Goal: Task Accomplishment & Management: Manage account settings

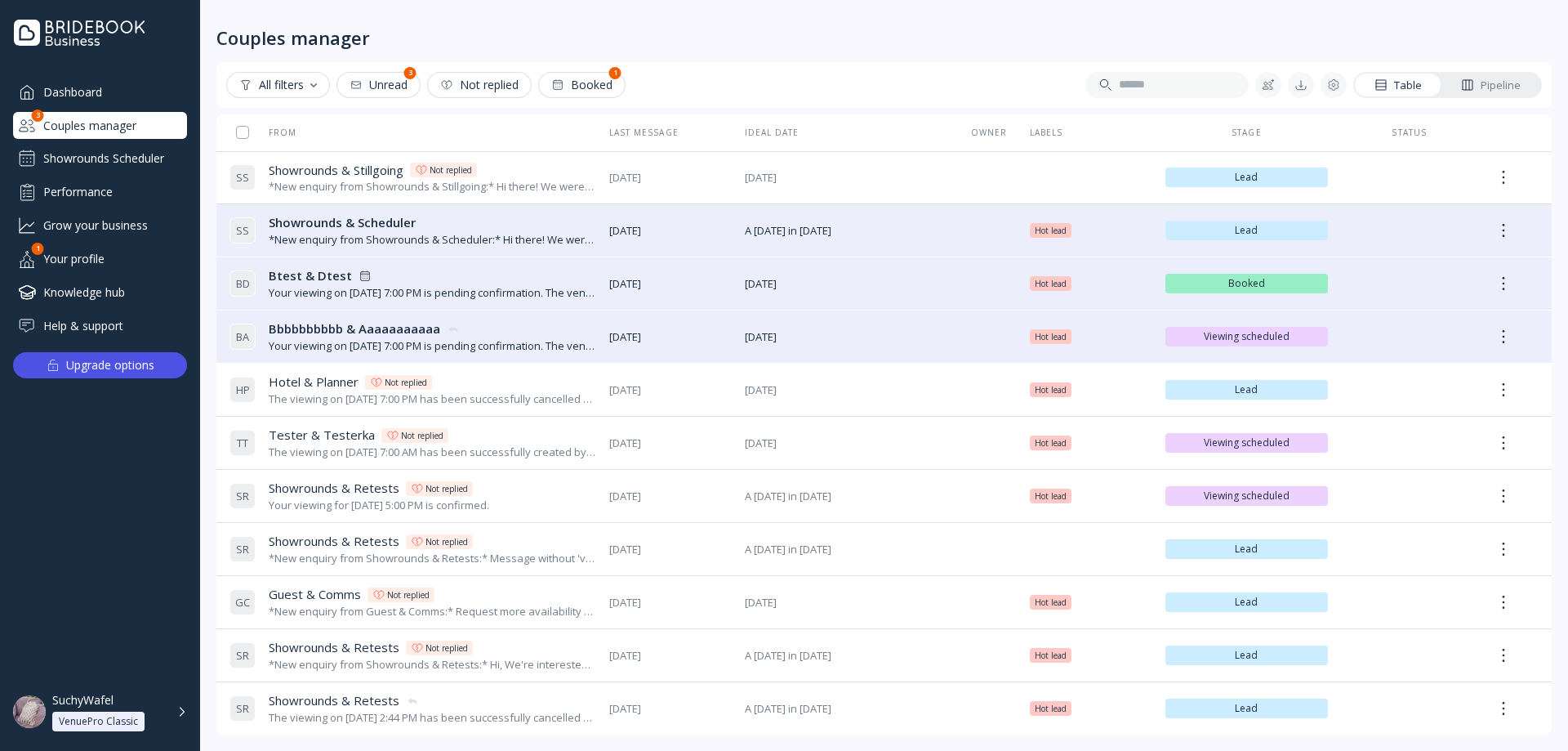
click at [603, 91] on div "Booked" at bounding box center [582, 85] width 61 height 13
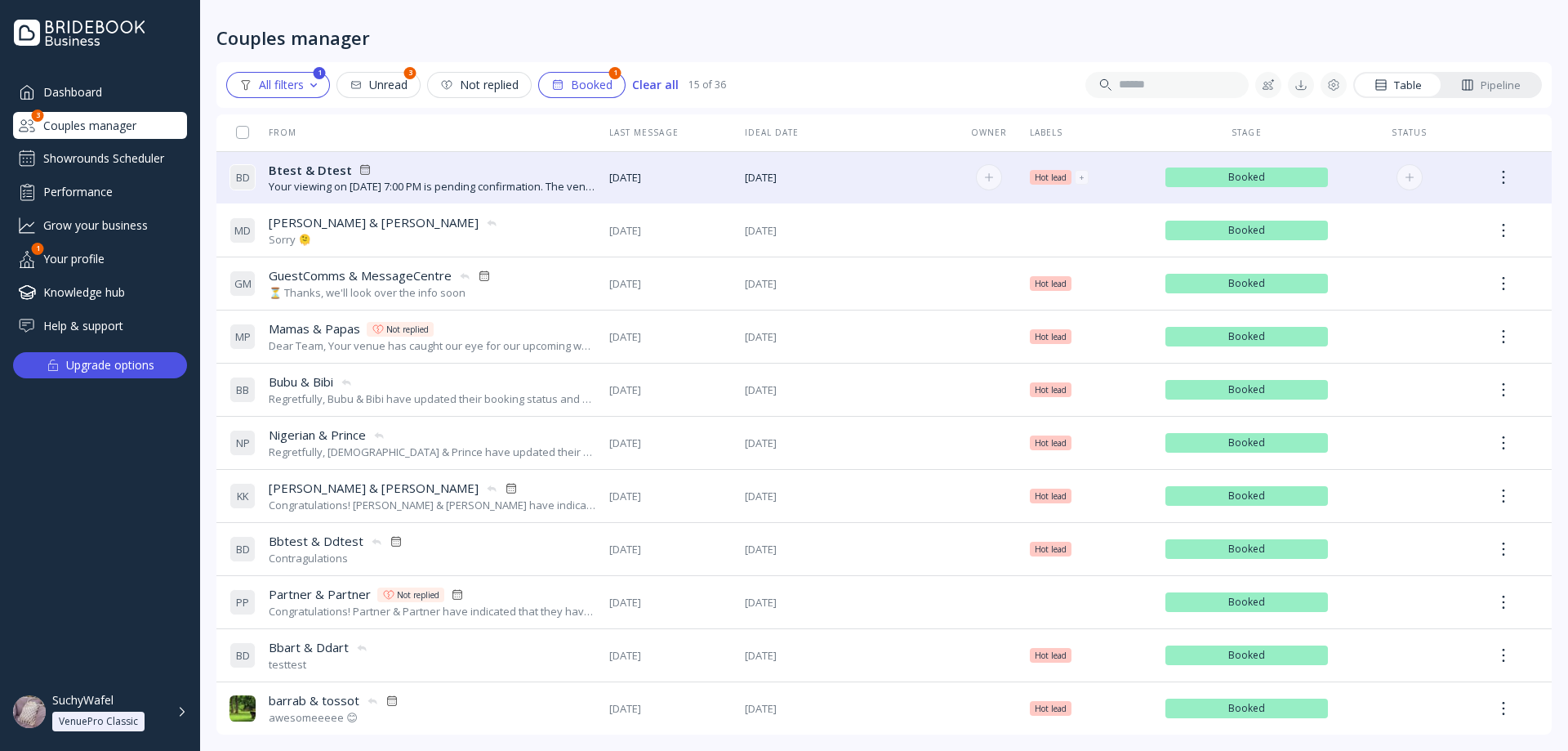
click at [422, 189] on div "Your viewing on [DATE] 7:00 PM is pending confirmation. The venue will approve …" at bounding box center [432, 186] width 328 height 16
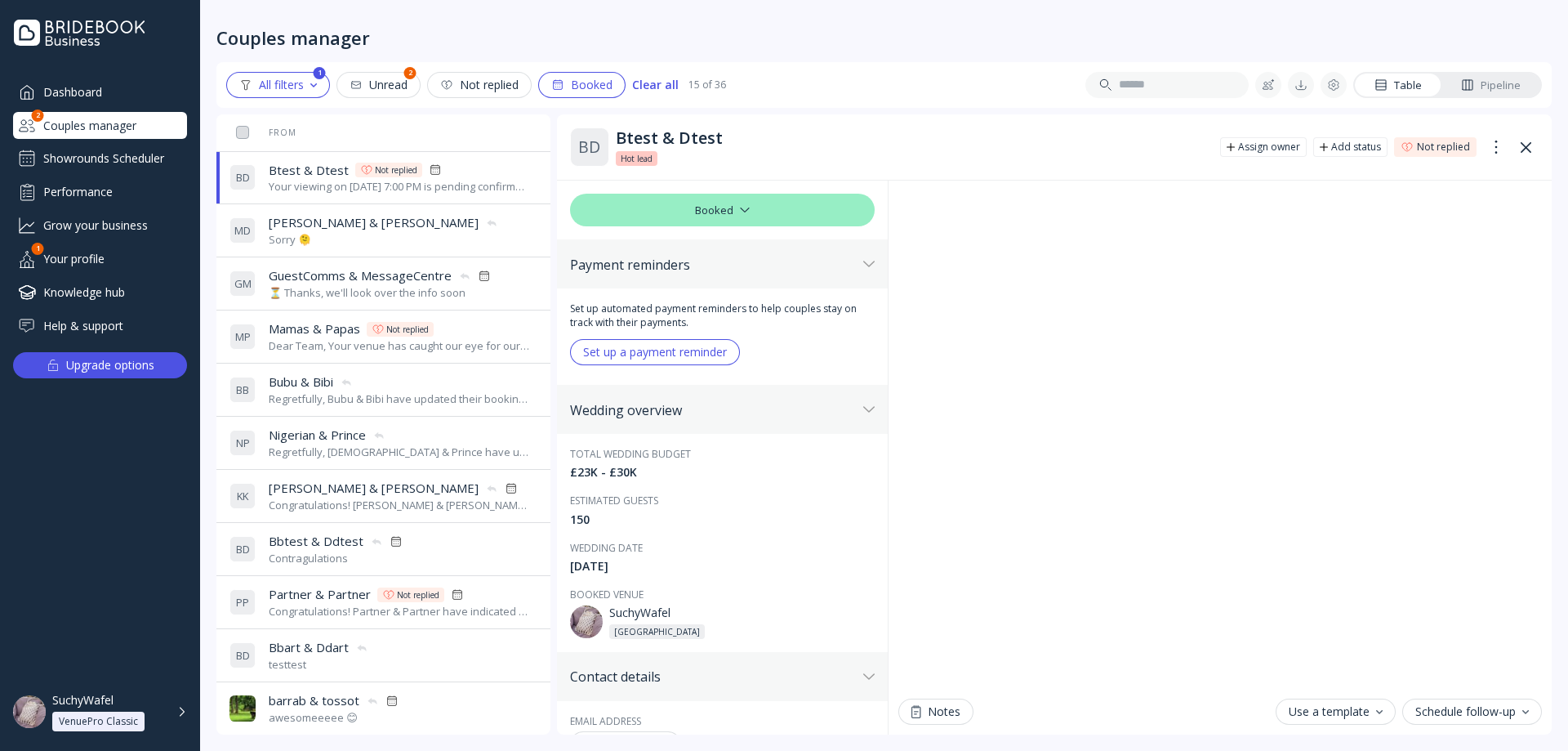
click at [389, 84] on div "Unread" at bounding box center [378, 85] width 58 height 13
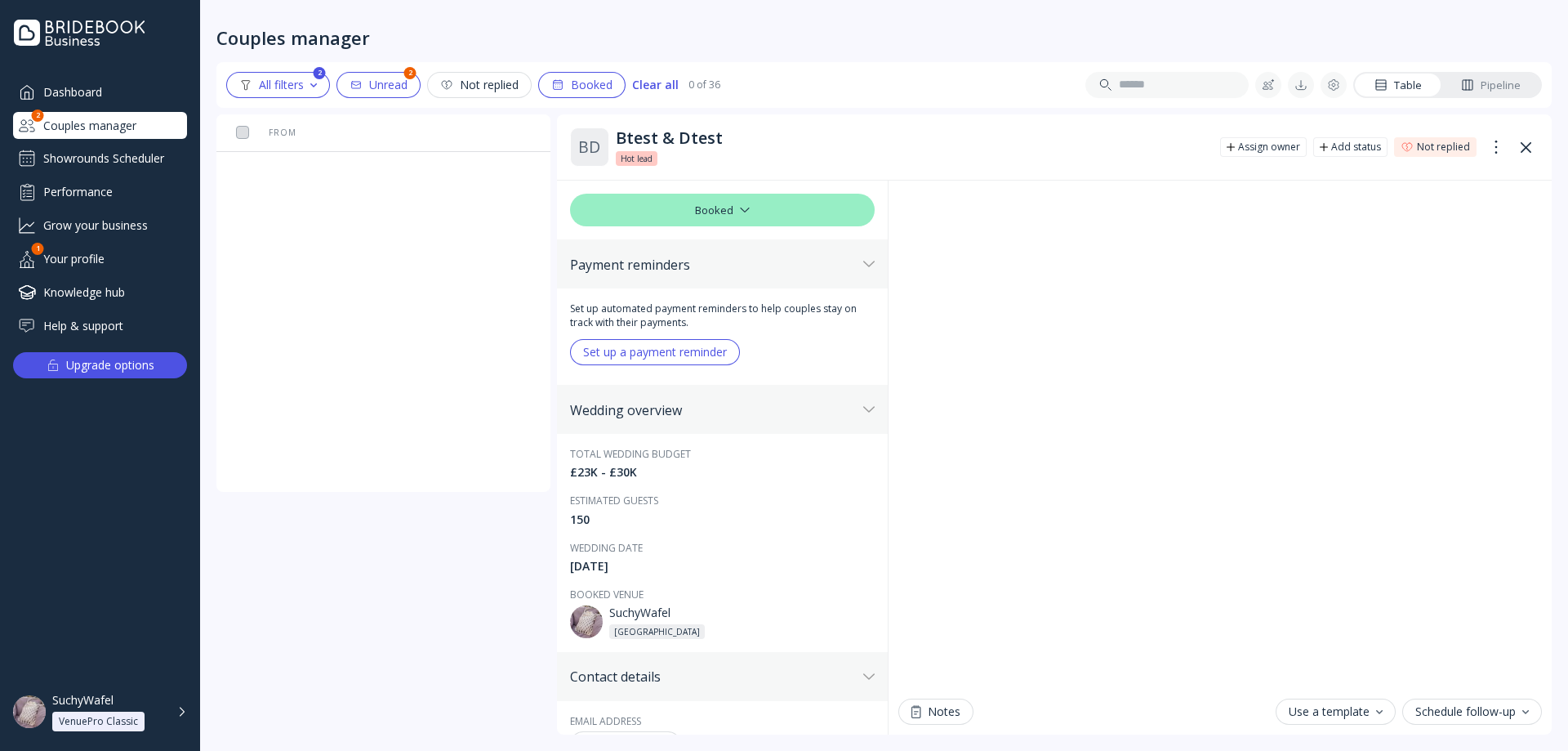
click at [107, 157] on div "Showrounds Scheduler" at bounding box center [100, 158] width 174 height 26
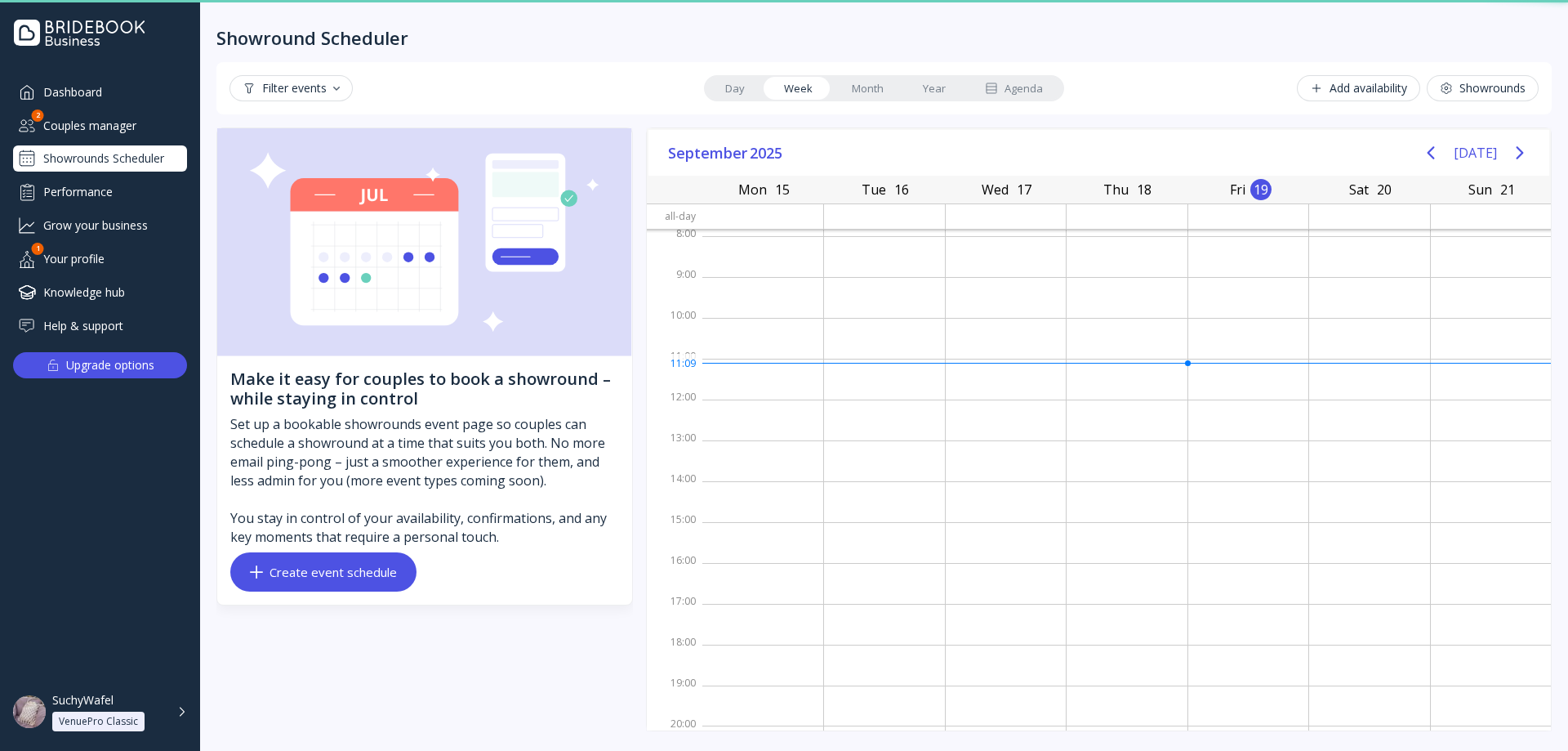
click at [121, 130] on div "Couples manager" at bounding box center [100, 125] width 174 height 27
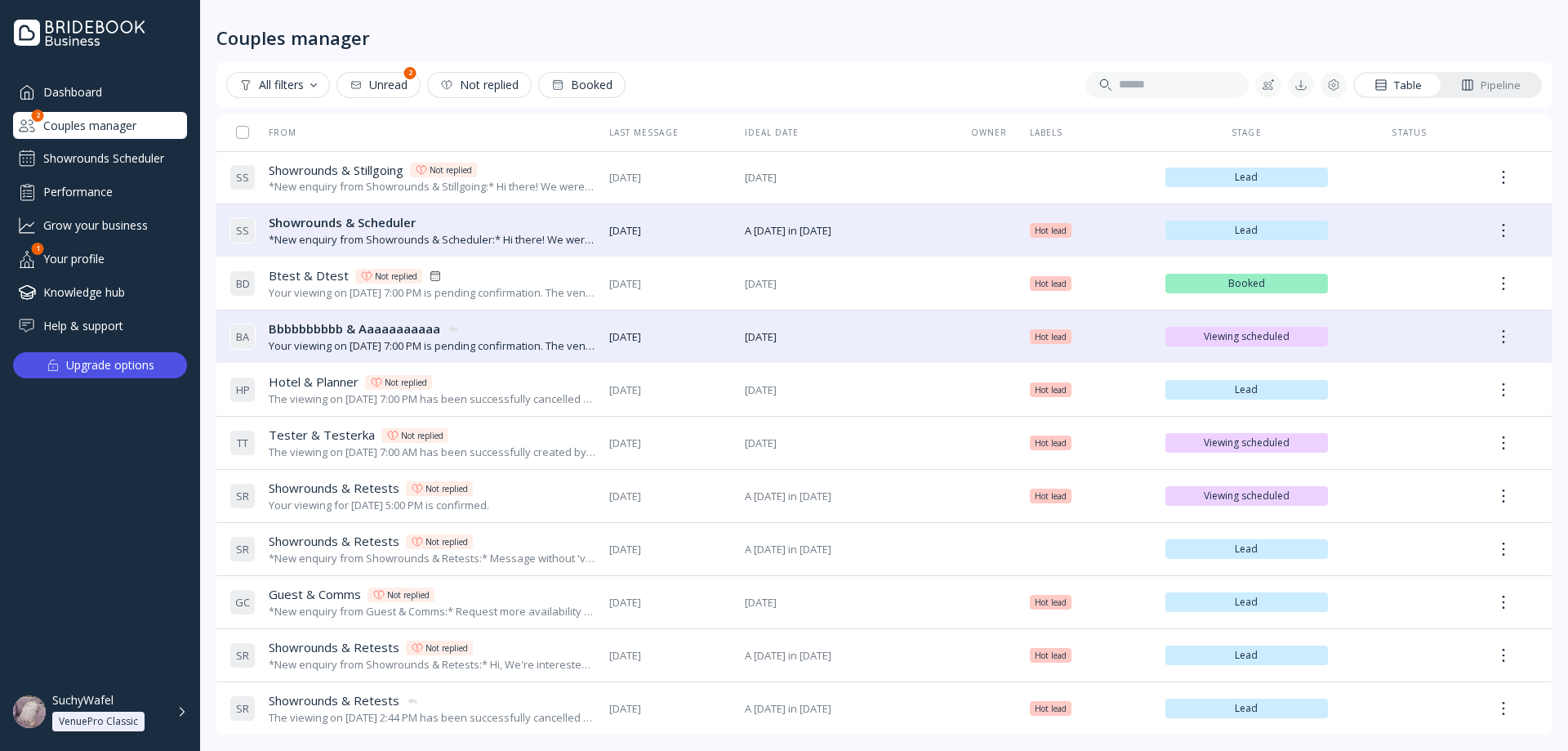
click at [105, 90] on div "Dashboard" at bounding box center [100, 91] width 174 height 27
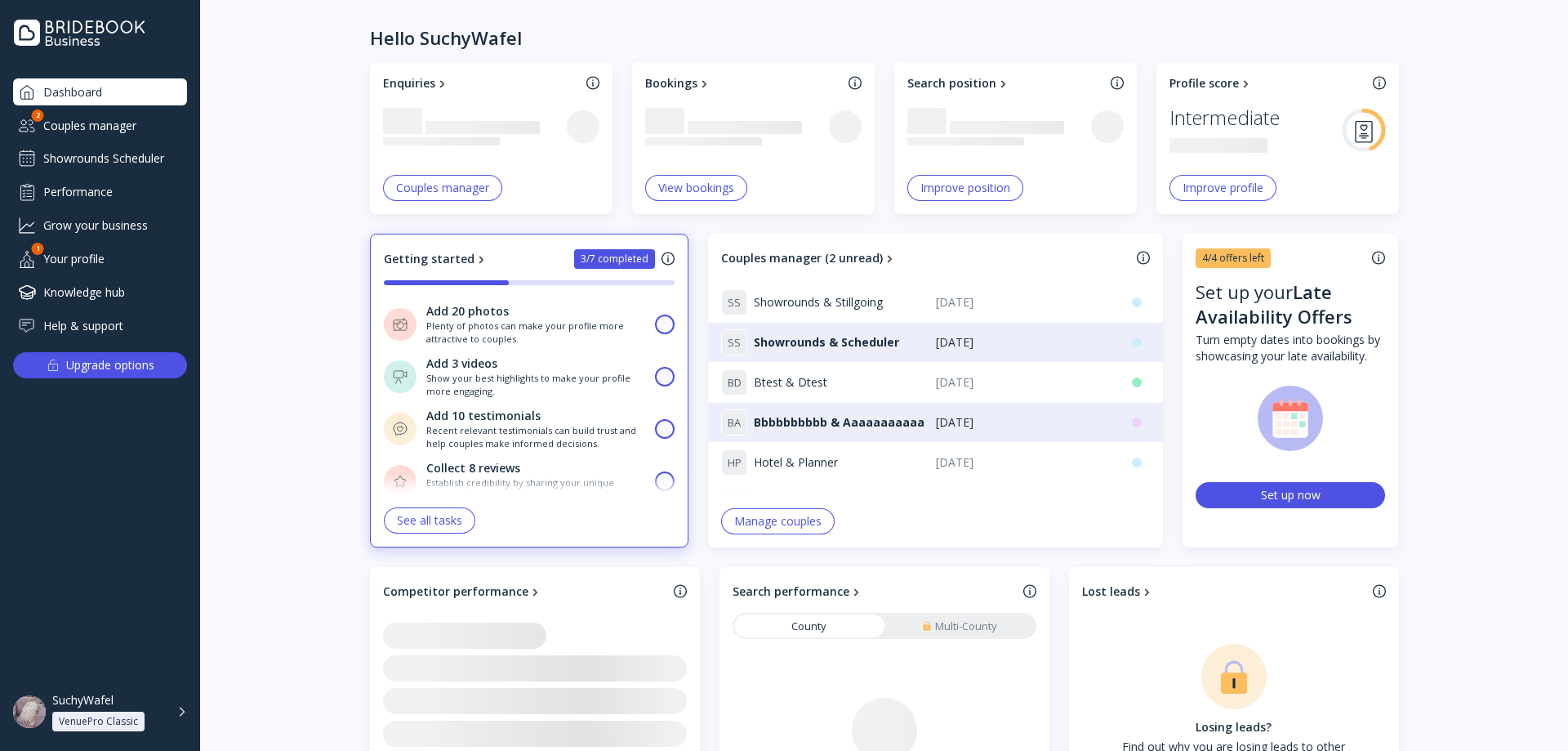
click at [99, 156] on div "Showrounds Scheduler" at bounding box center [100, 158] width 174 height 26
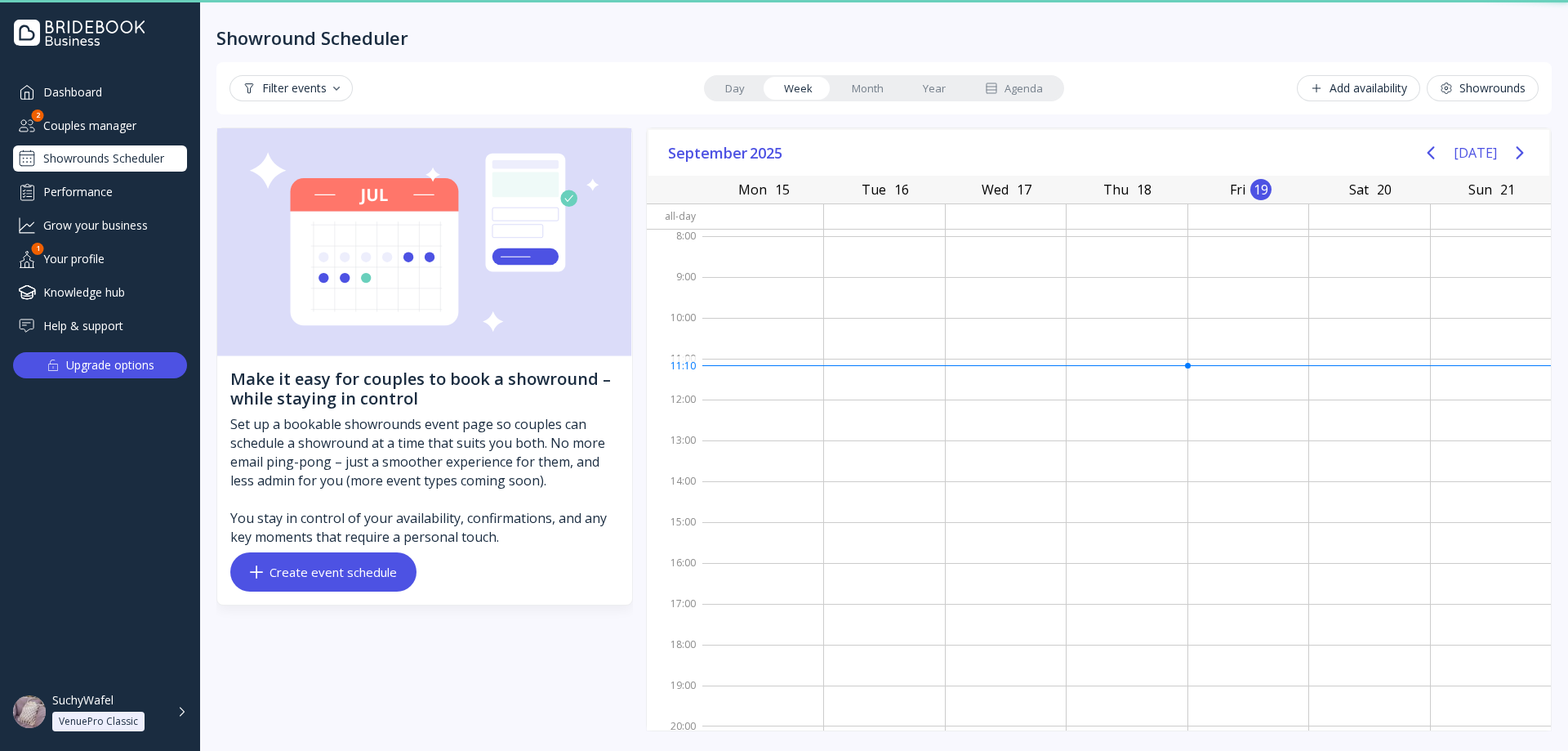
scroll to position [3, 0]
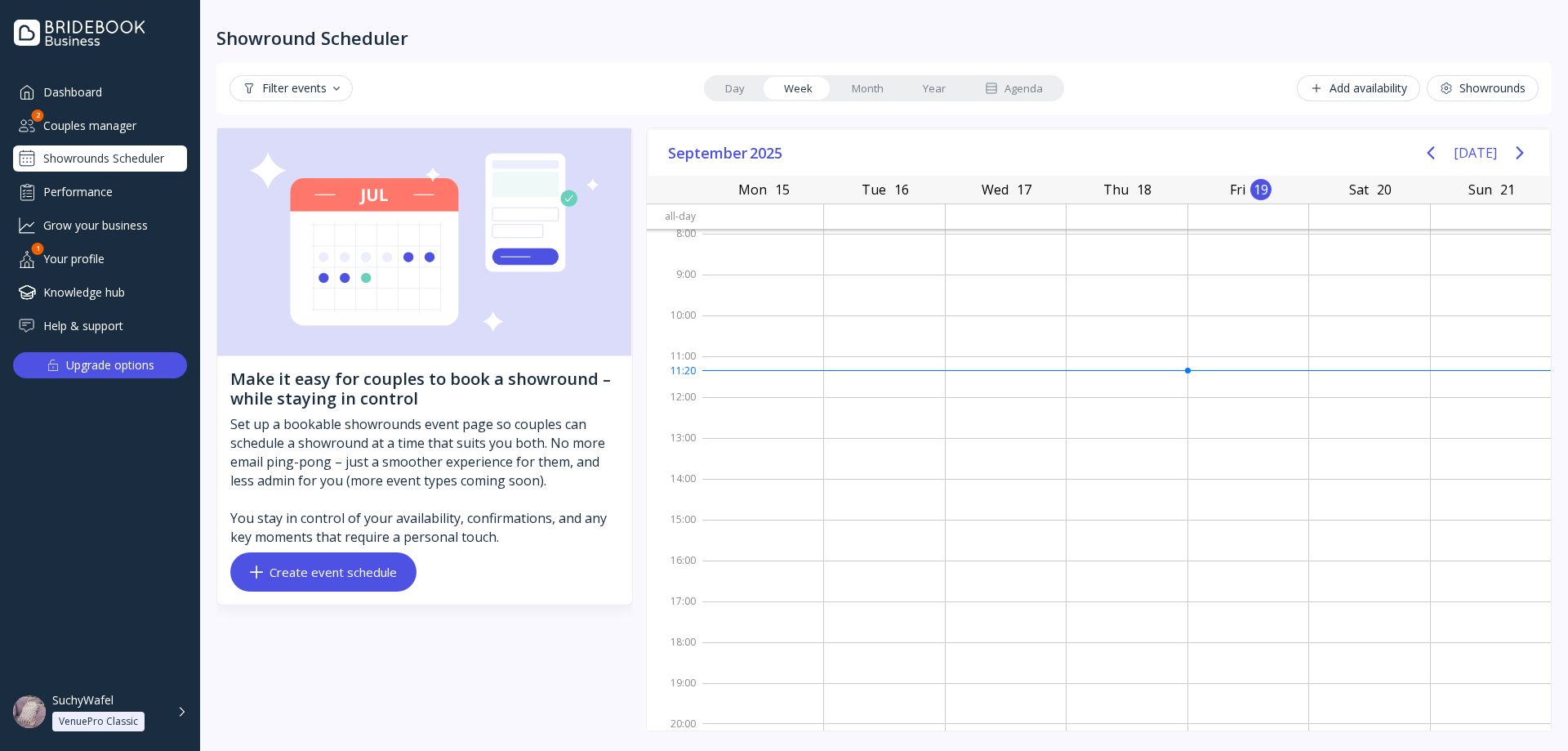
click at [1373, 91] on div "Add availability" at bounding box center [1358, 89] width 97 height 13
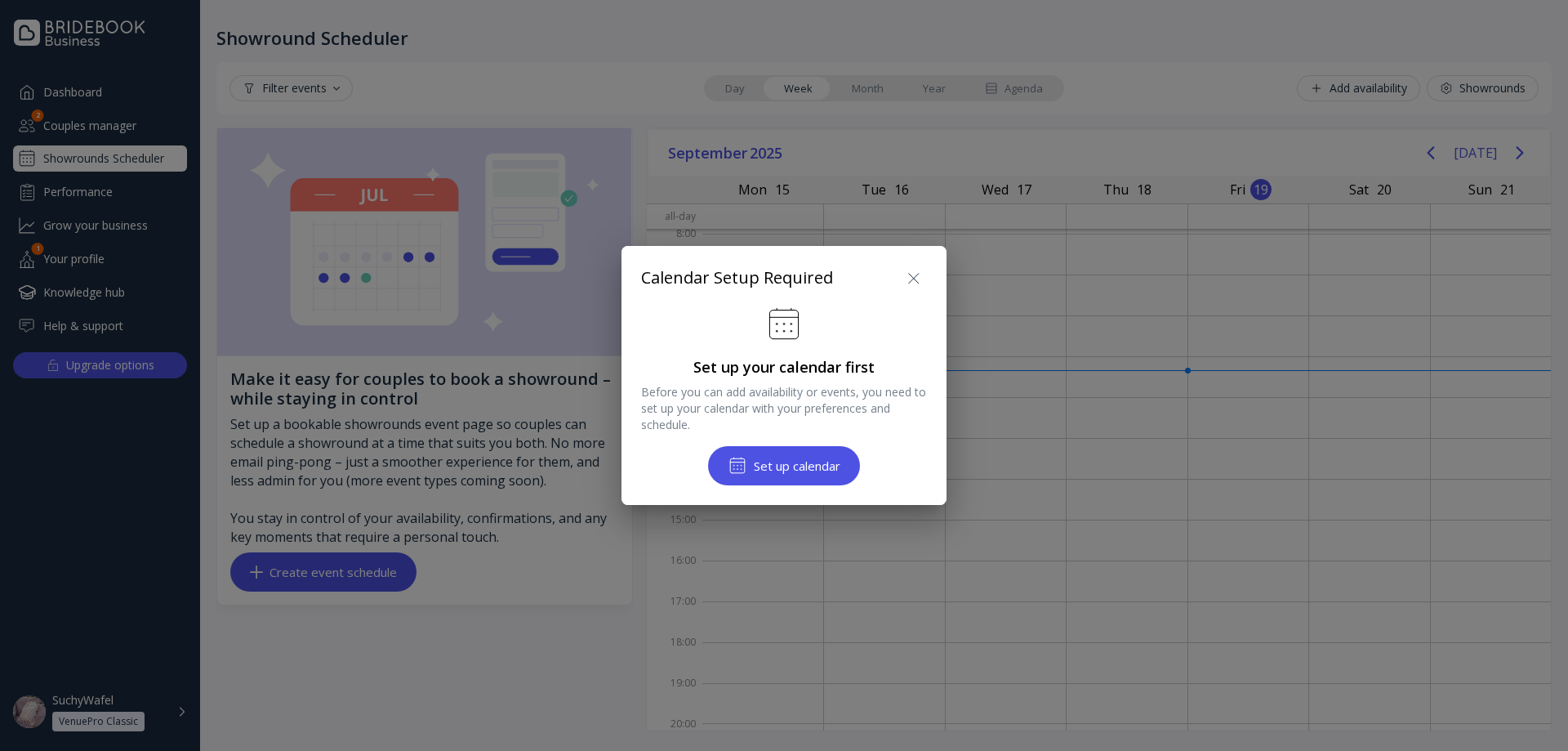
click at [910, 282] on icon at bounding box center [914, 278] width 20 height 20
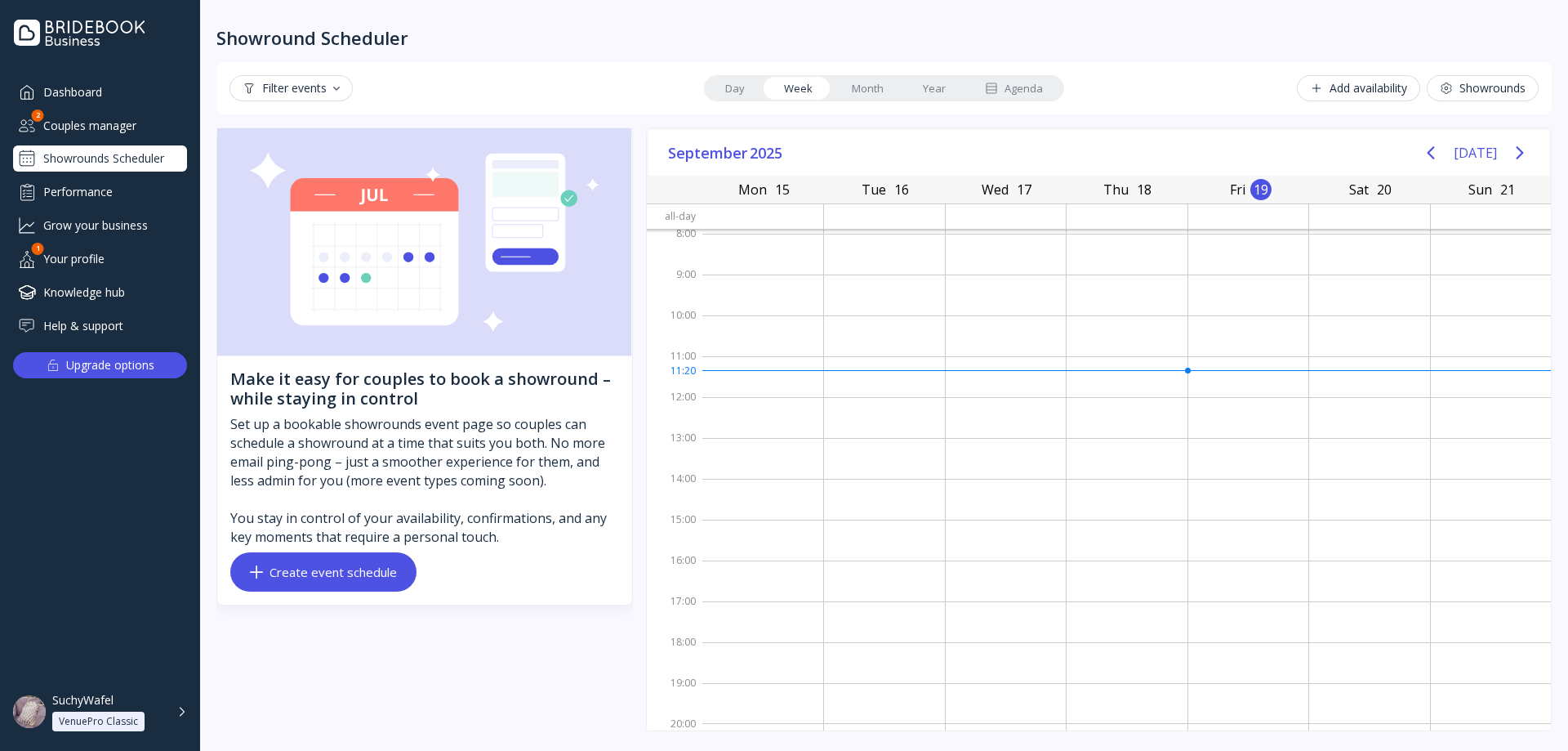
click at [308, 575] on div "Create event schedule" at bounding box center [323, 572] width 147 height 13
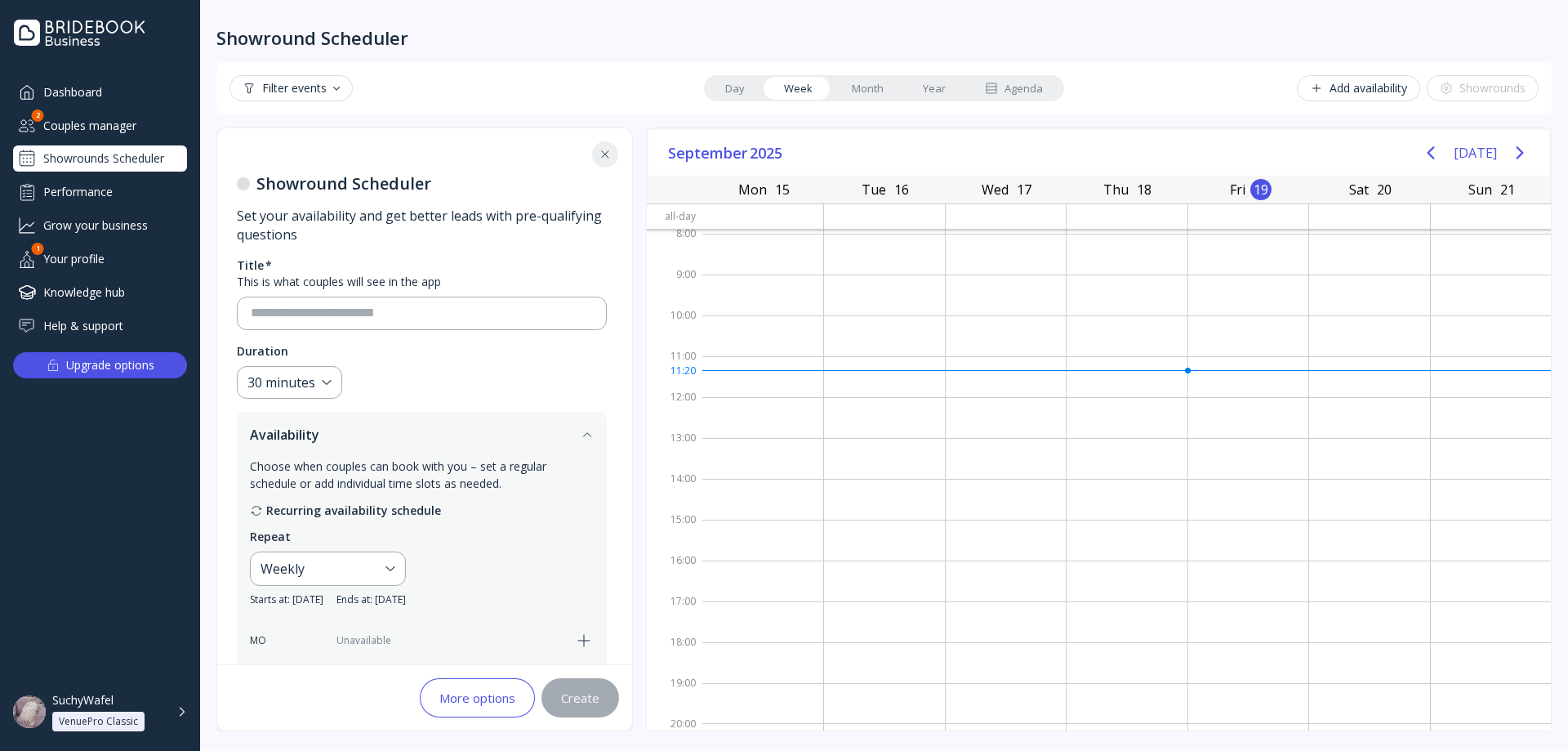
click at [612, 149] on button at bounding box center [606, 155] width 26 height 26
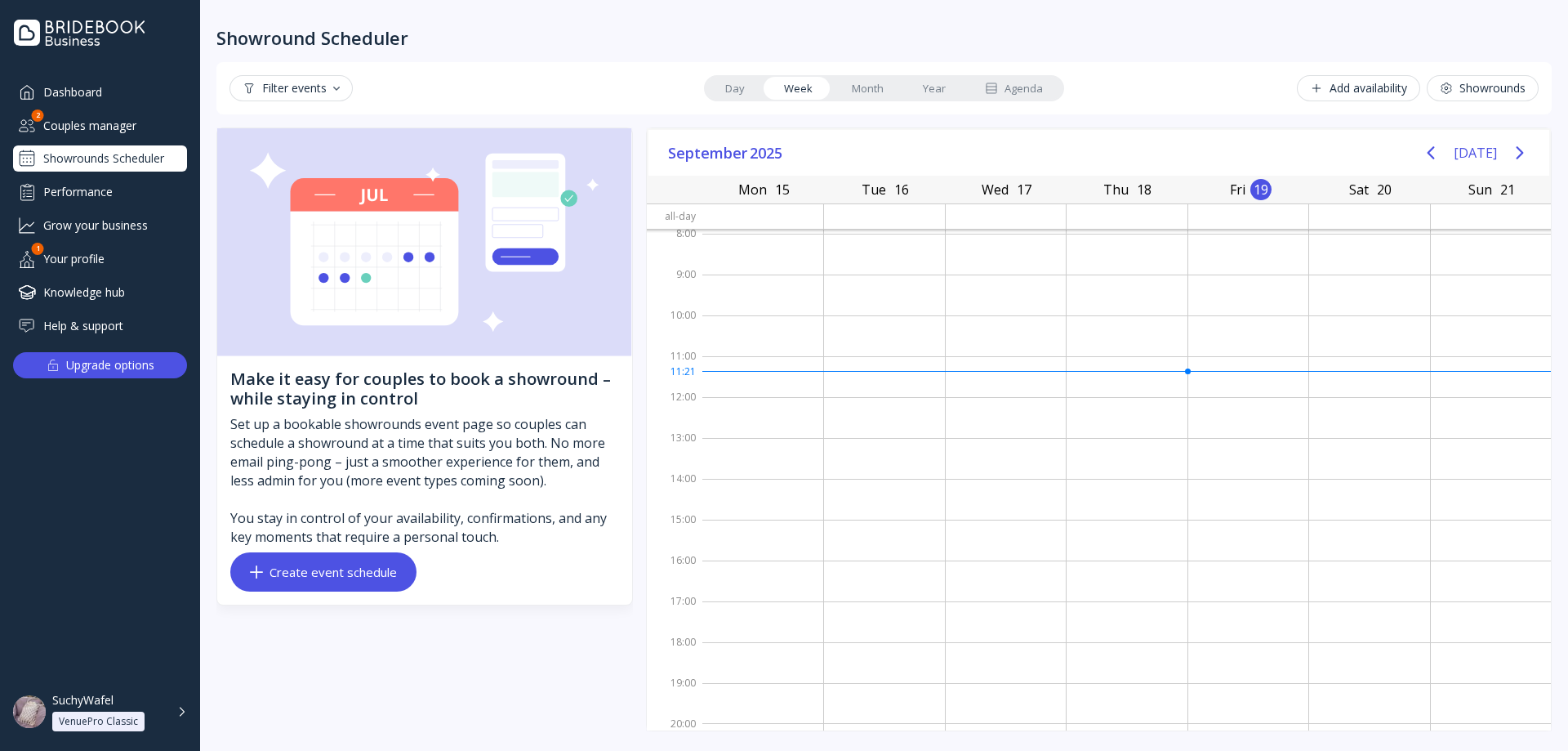
click at [1350, 76] on button "Add availability" at bounding box center [1358, 89] width 123 height 26
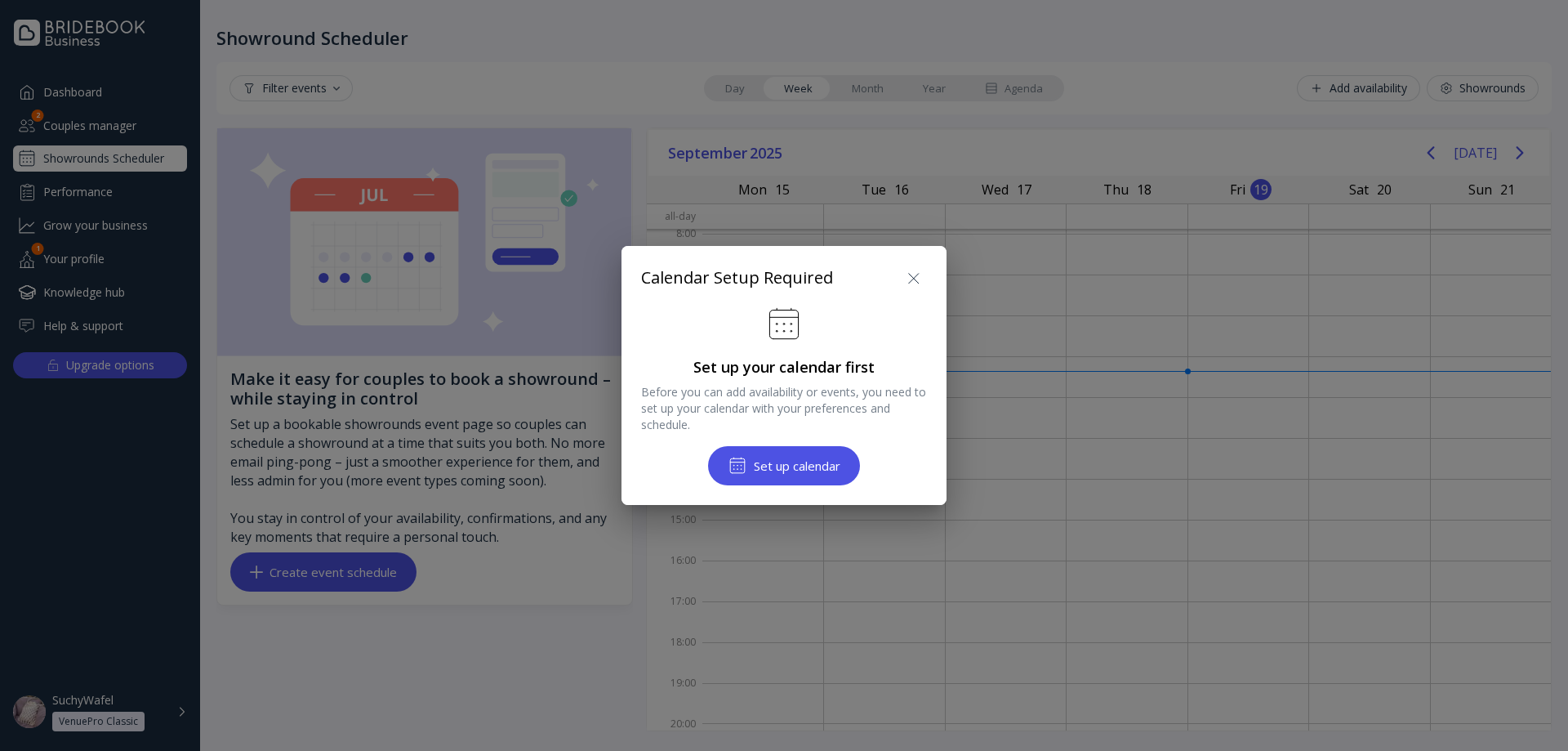
click at [1350, 76] on div at bounding box center [784, 376] width 1830 height 1012
